Goal: Task Accomplishment & Management: Use online tool/utility

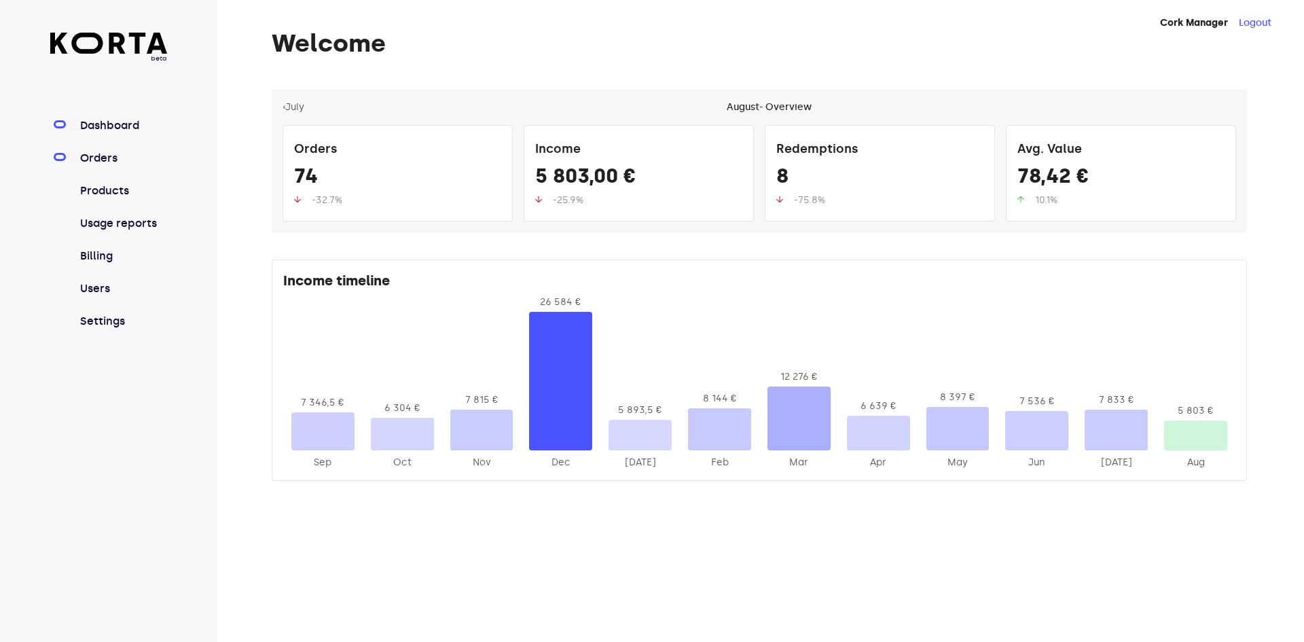
click at [106, 162] on link "Orders" at bounding box center [122, 158] width 90 height 16
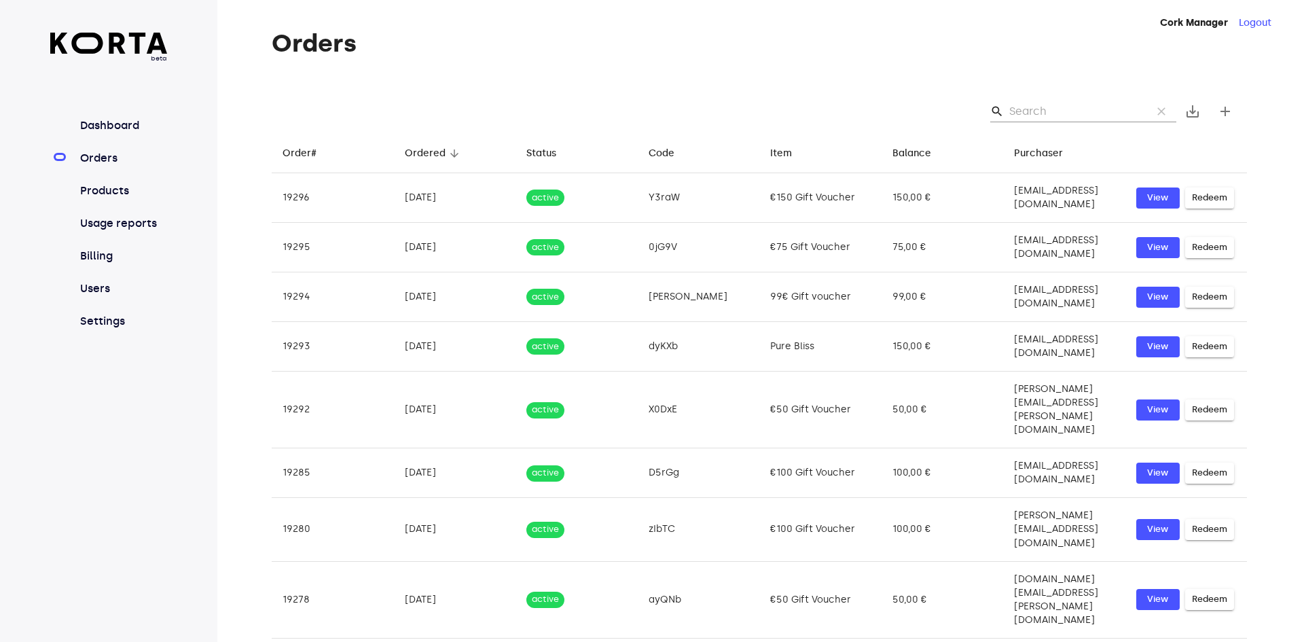
click at [1027, 111] on input "Search" at bounding box center [1076, 112] width 132 height 22
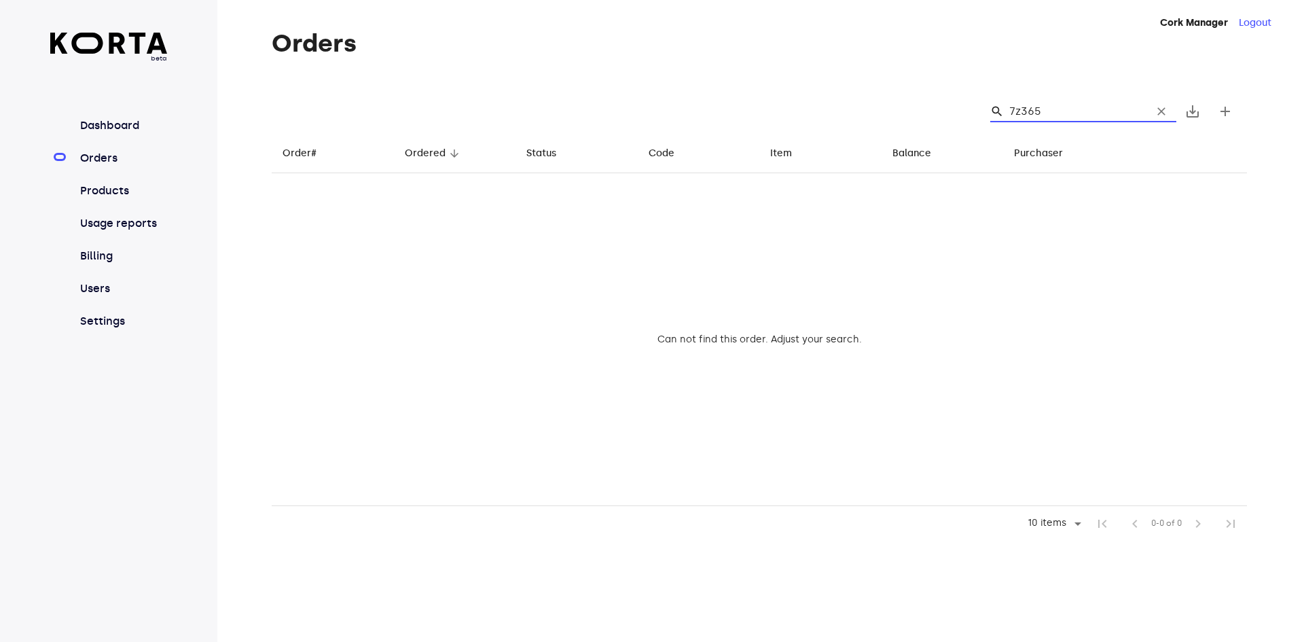
click at [1030, 111] on input "7z365" at bounding box center [1076, 112] width 132 height 22
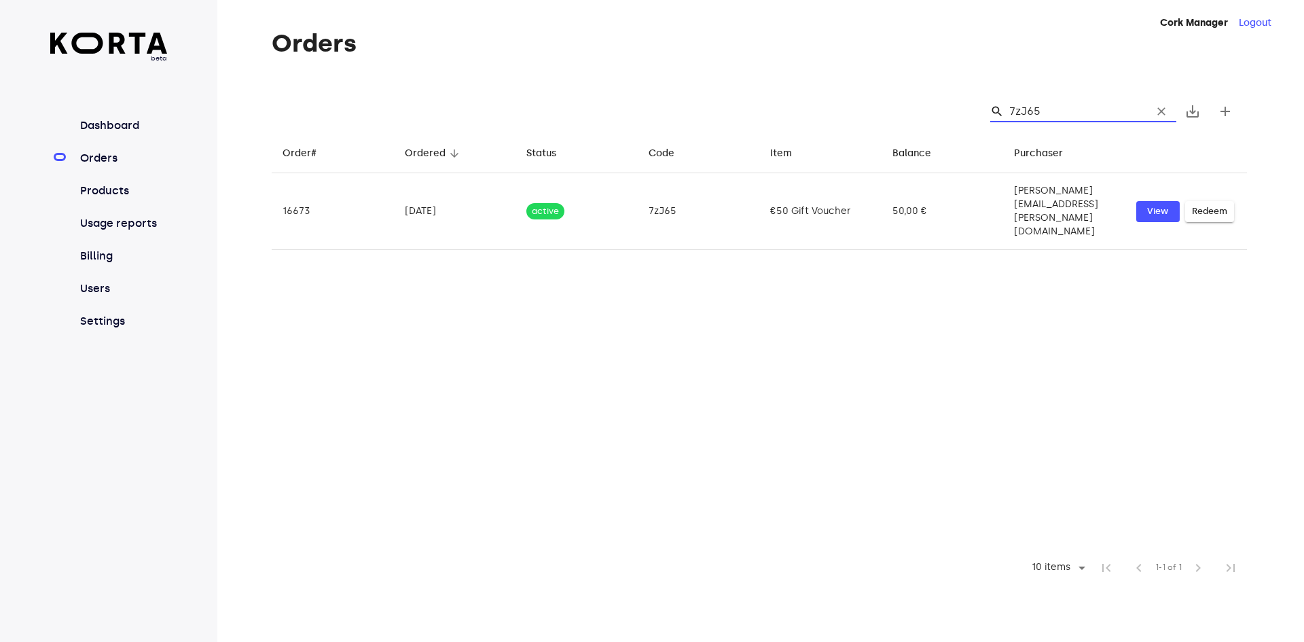
drag, startPoint x: 1054, startPoint y: 105, endPoint x: 937, endPoint y: 105, distance: 117.5
click at [937, 105] on div "search 7zJ65 clear save_alt add" at bounding box center [760, 111] width 976 height 43
type input "7zJ65"
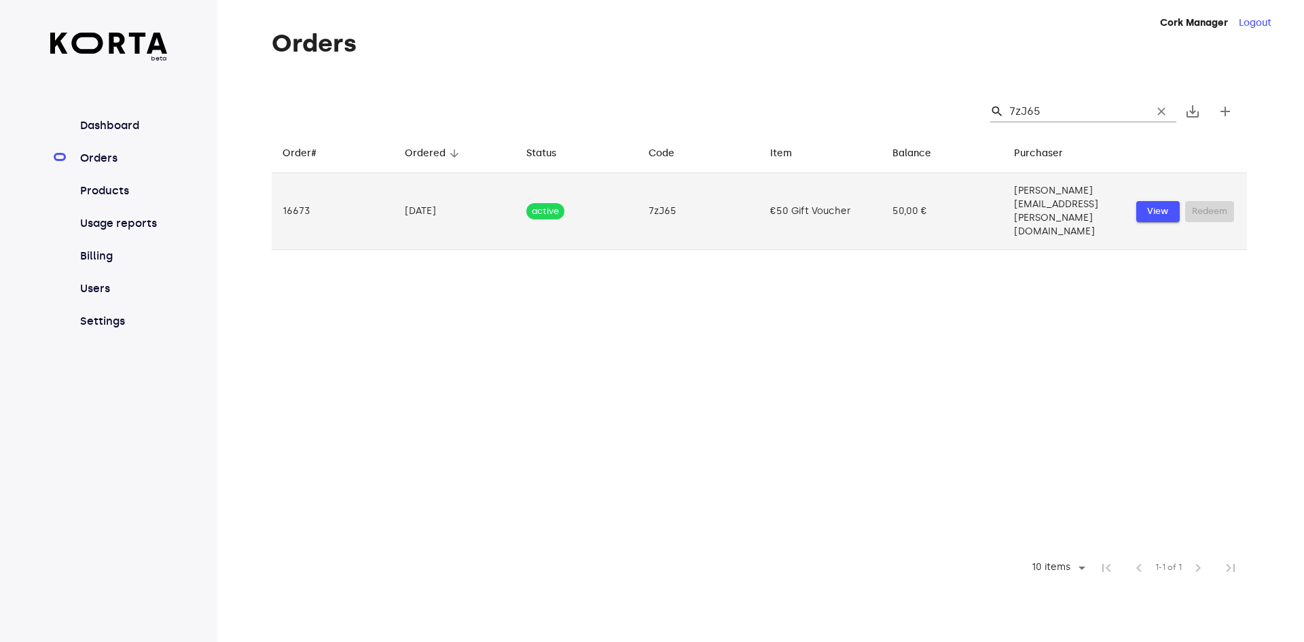
click at [1158, 204] on span "View" at bounding box center [1158, 212] width 30 height 16
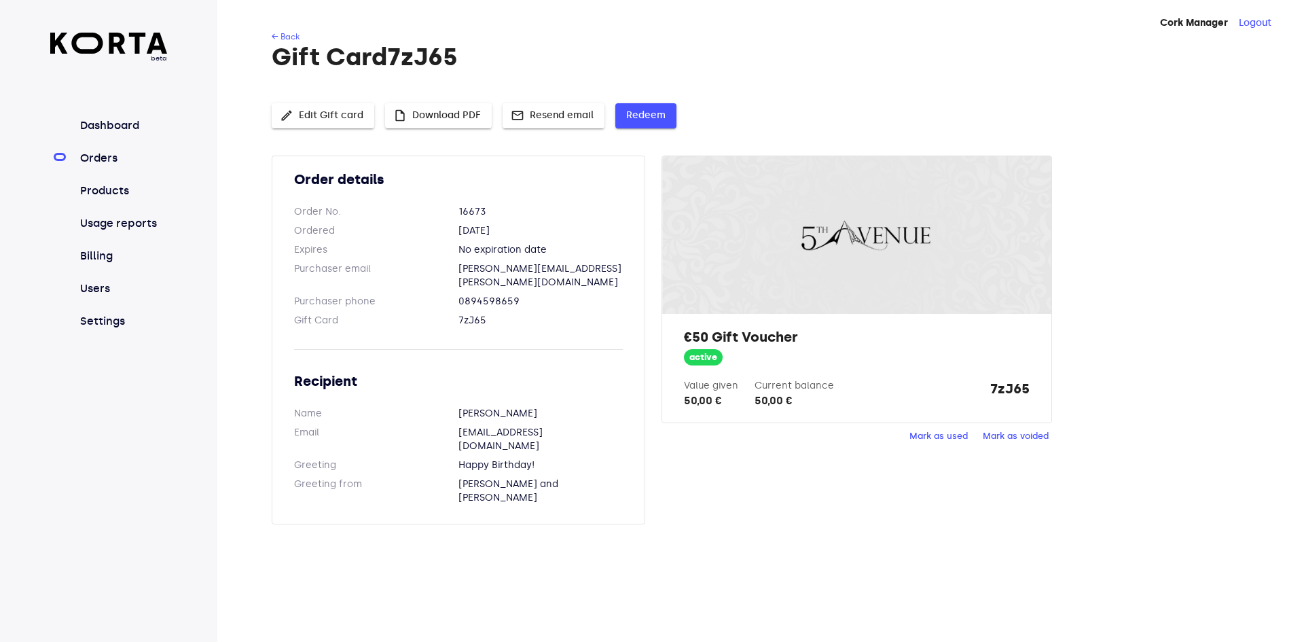
click at [643, 117] on span "Redeem" at bounding box center [645, 115] width 39 height 17
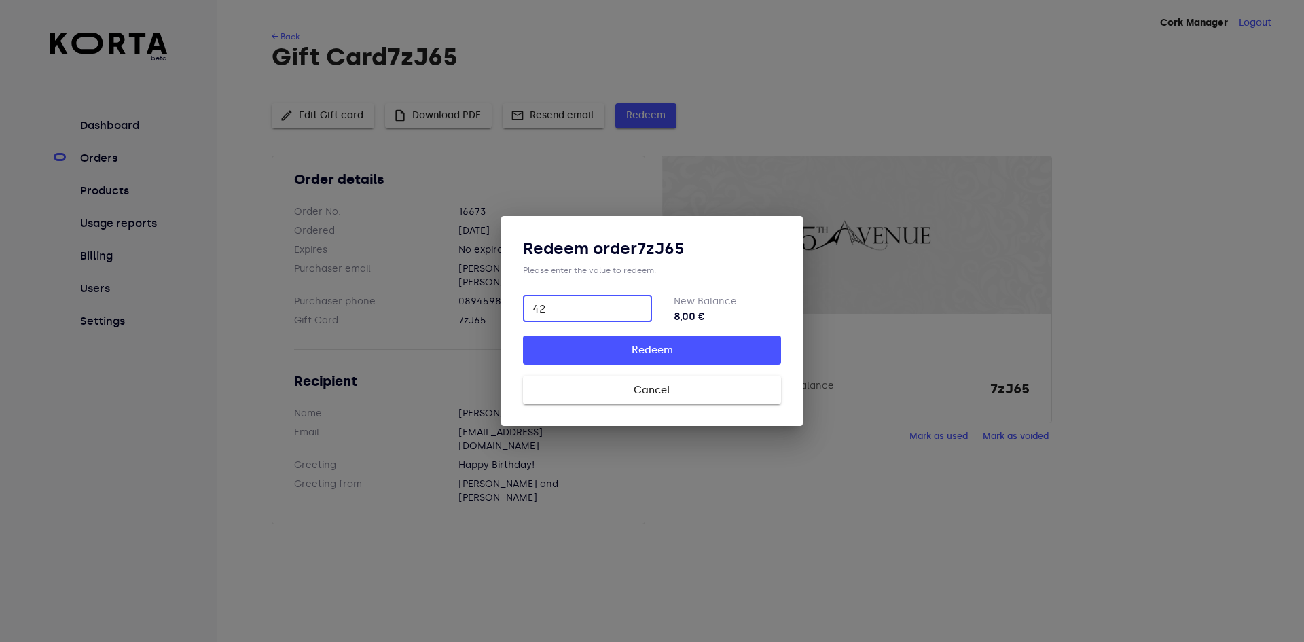
type input "42"
click at [657, 351] on span "Redeem" at bounding box center [652, 350] width 215 height 18
